Goal: Information Seeking & Learning: Learn about a topic

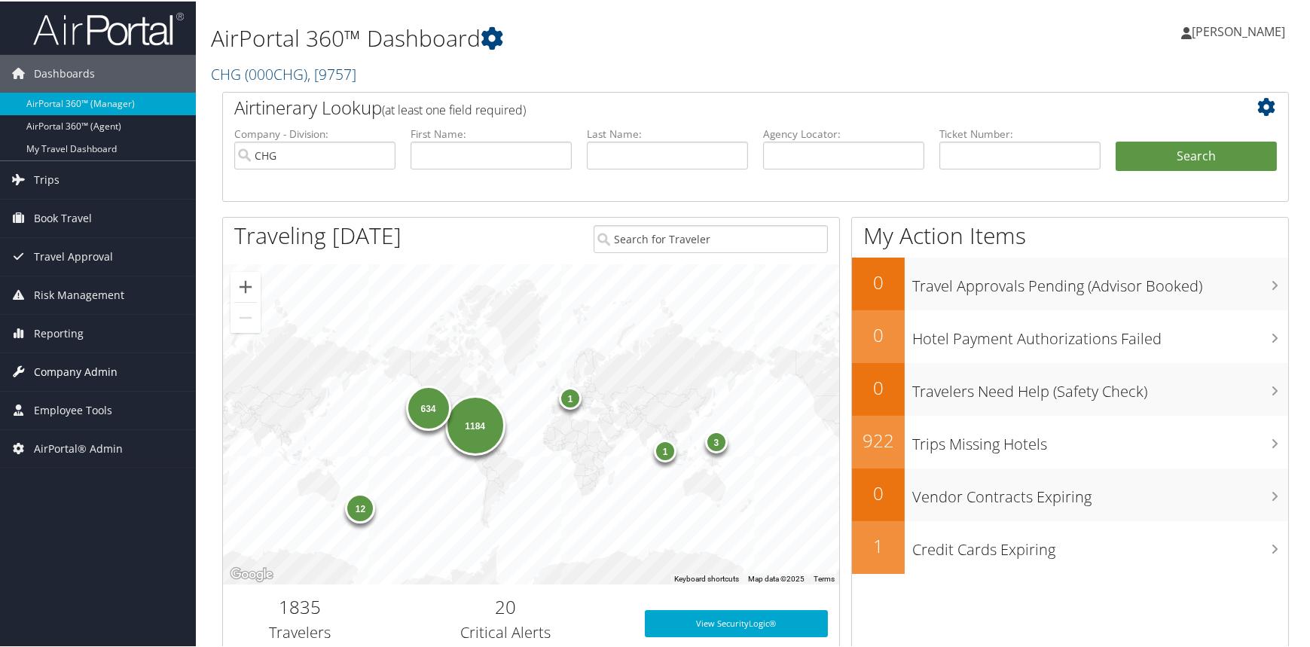
click at [91, 368] on span "Company Admin" at bounding box center [76, 371] width 84 height 38
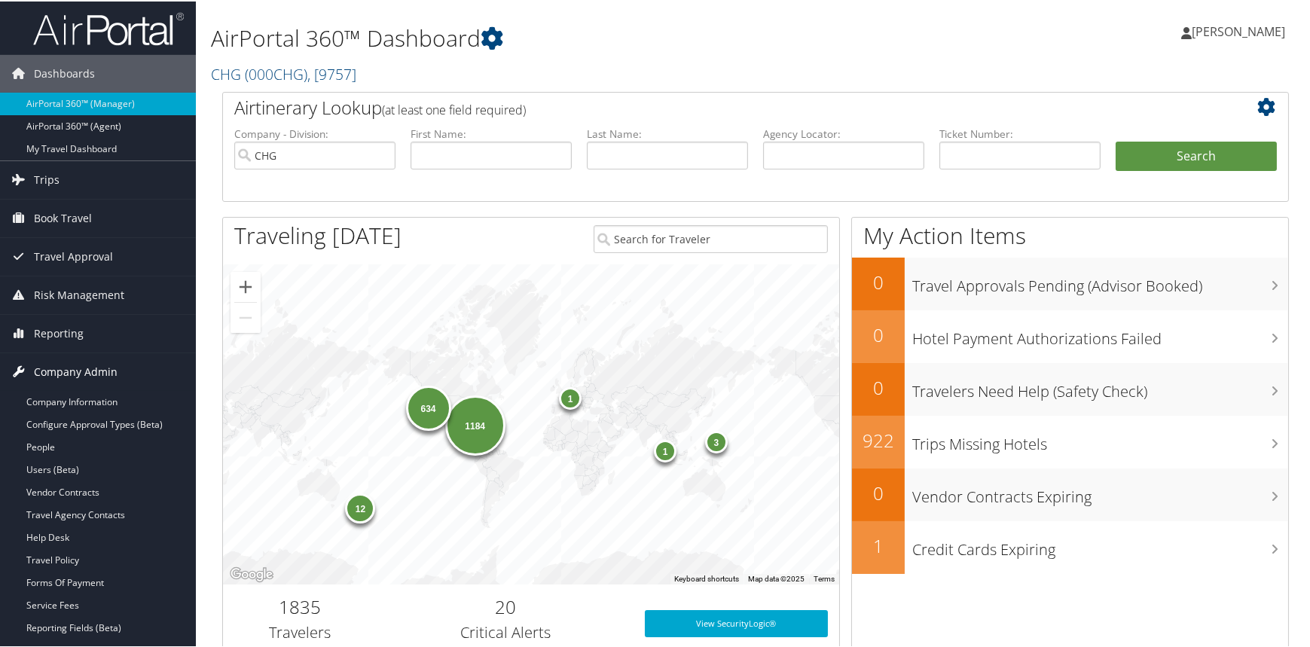
click at [91, 368] on span "Company Admin" at bounding box center [76, 371] width 84 height 38
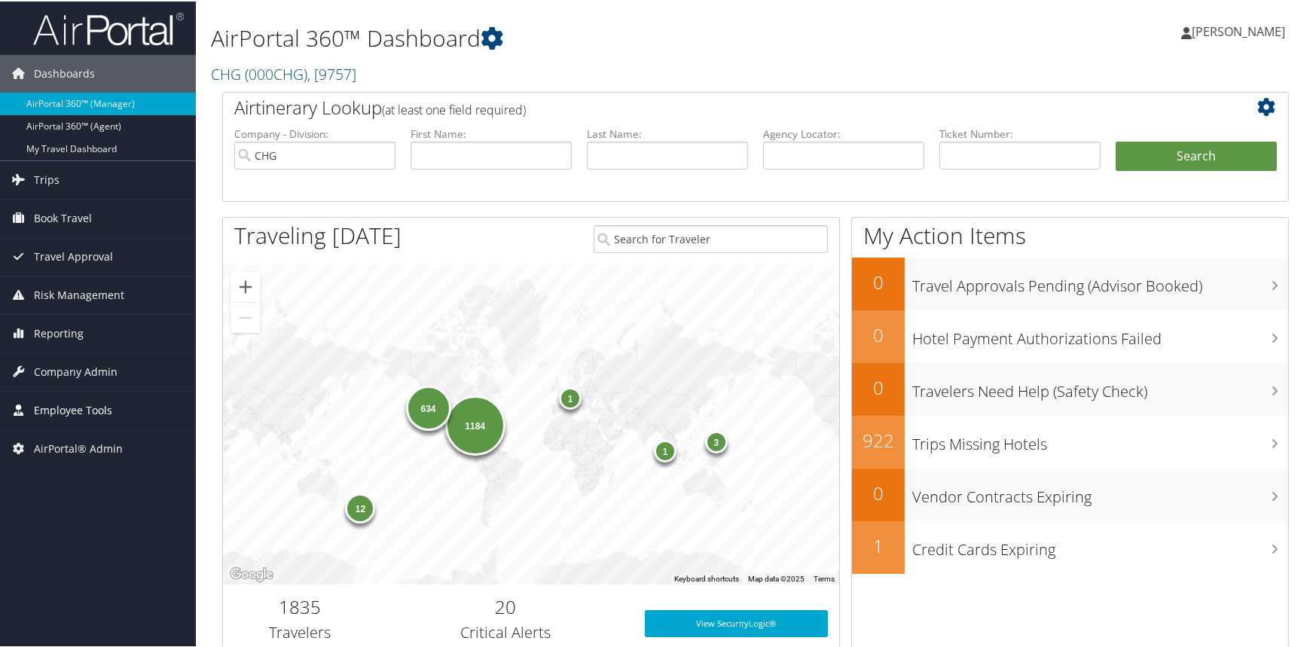
click at [72, 396] on span "Employee Tools" at bounding box center [73, 409] width 78 height 38
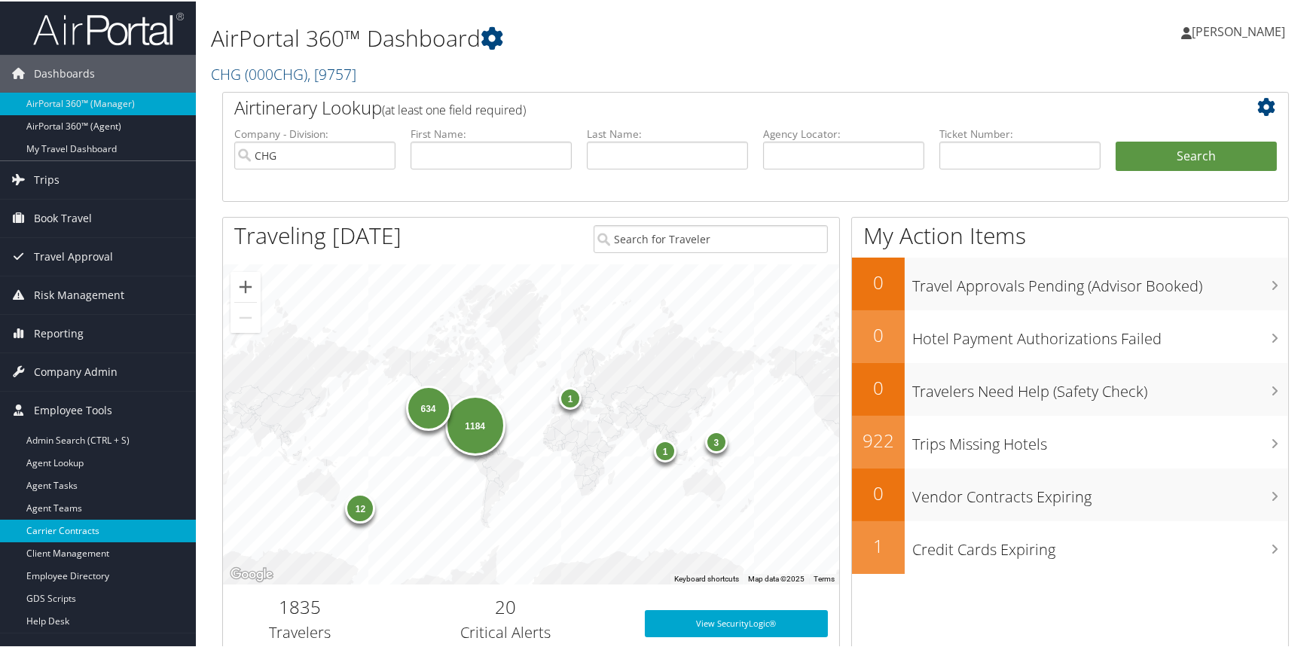
click at [59, 523] on link "Carrier Contracts" at bounding box center [98, 529] width 196 height 23
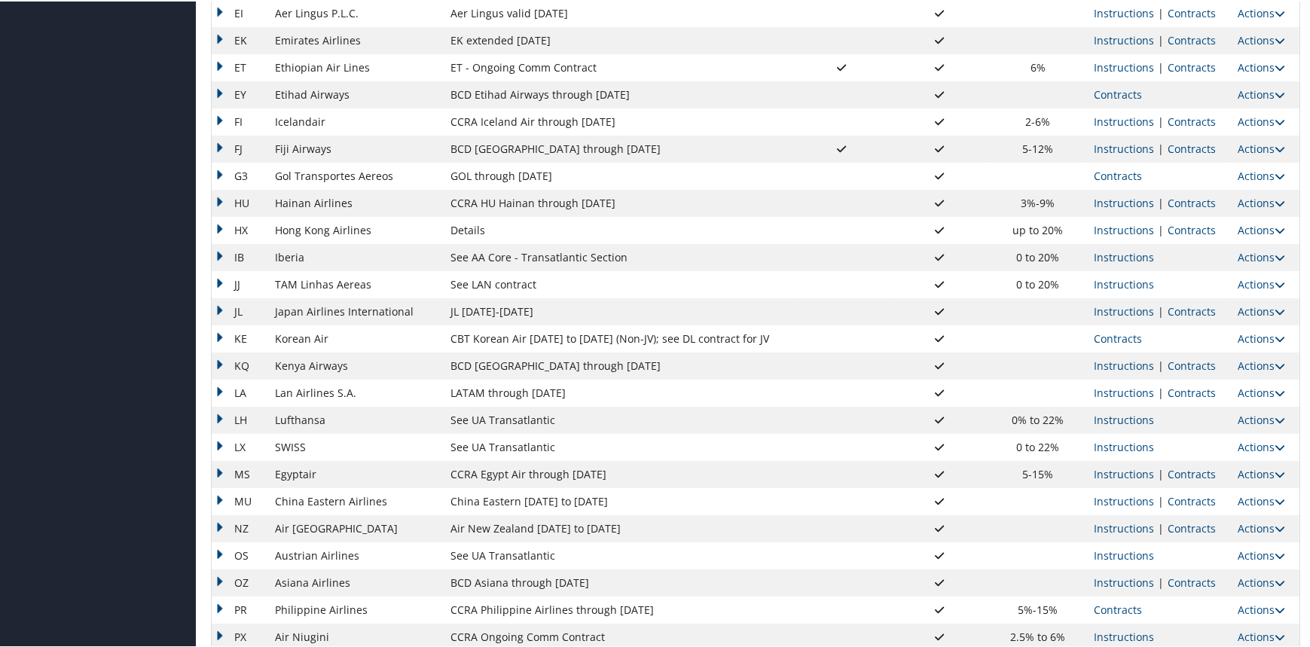
scroll to position [1085, 0]
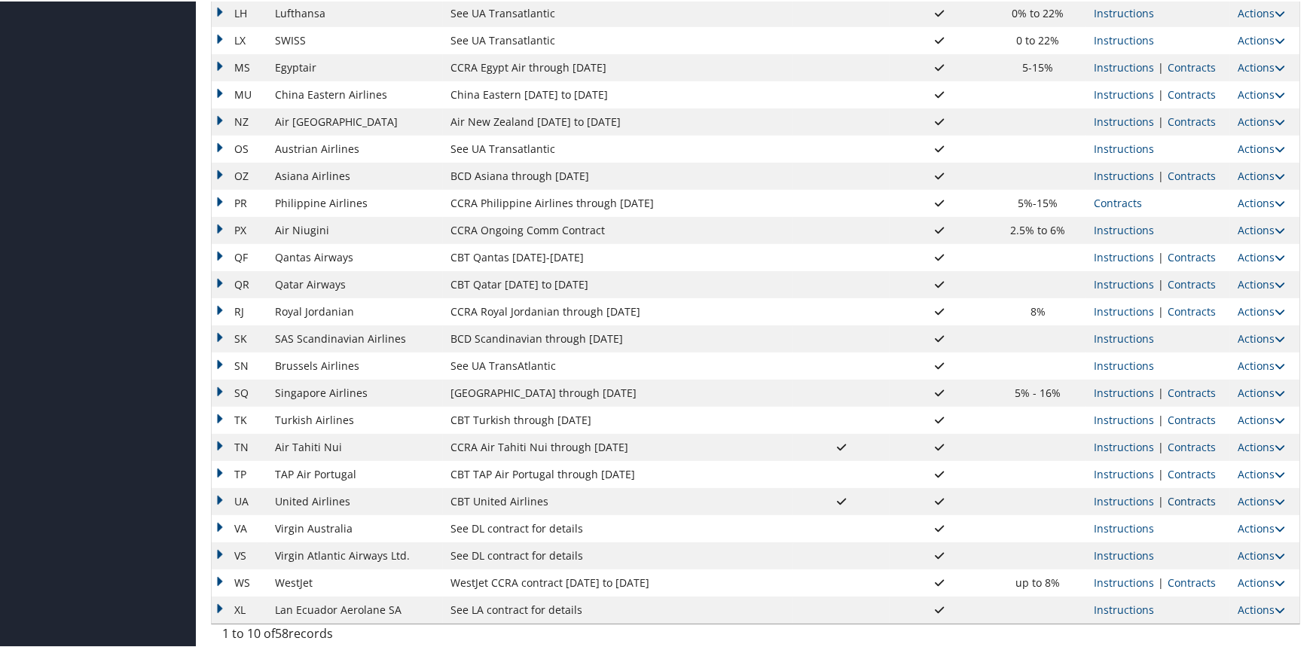
click at [1190, 499] on link "Contracts" at bounding box center [1192, 500] width 48 height 14
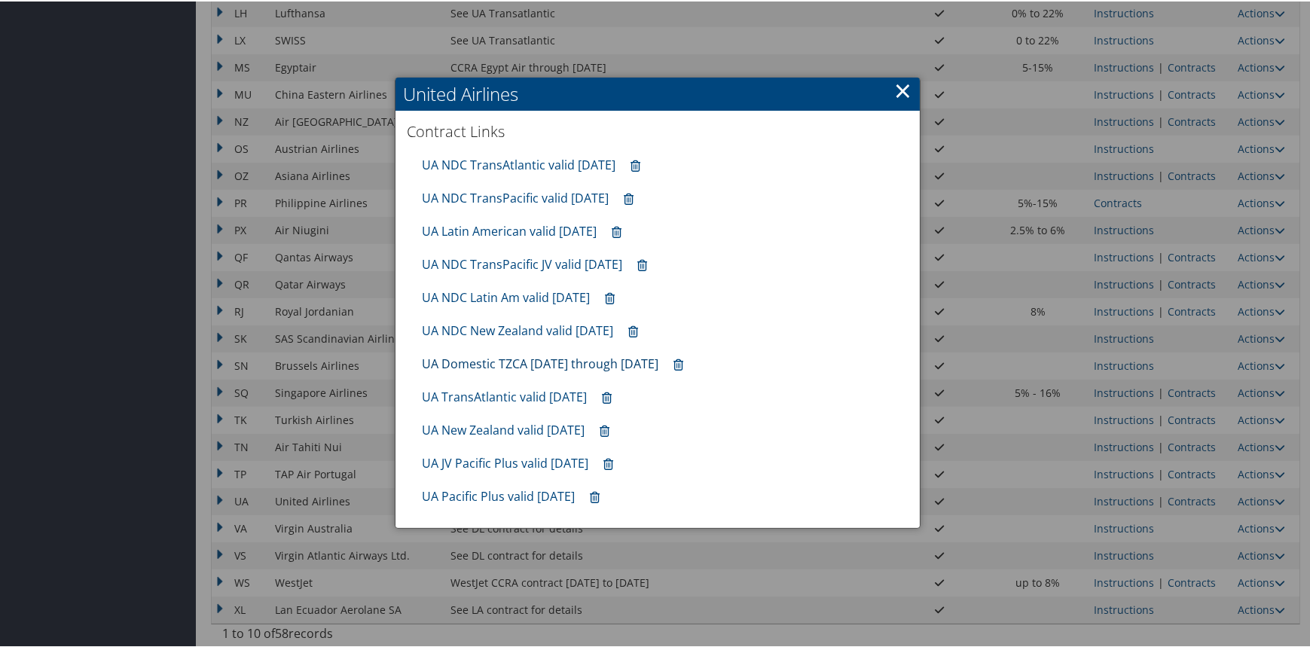
click at [543, 363] on link "UA Domestic TZCA [DATE] through [DATE]" at bounding box center [540, 362] width 237 height 17
click at [525, 168] on link "UA NDC TransAtlantic valid [DATE]" at bounding box center [519, 163] width 194 height 17
